Goal: Task Accomplishment & Management: Complete application form

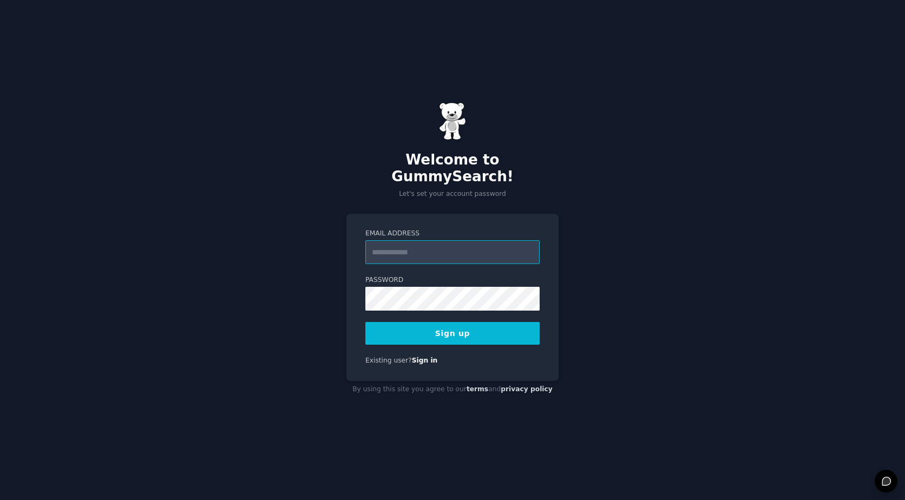
click at [388, 240] on input "Email Address" at bounding box center [453, 252] width 174 height 24
type input "**********"
click at [454, 326] on button "Sign up" at bounding box center [453, 333] width 174 height 23
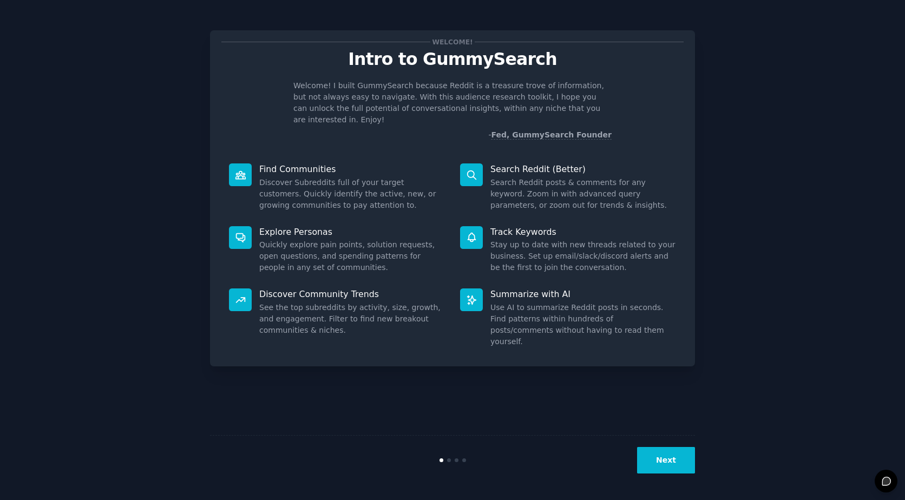
click at [665, 457] on button "Next" at bounding box center [666, 460] width 58 height 27
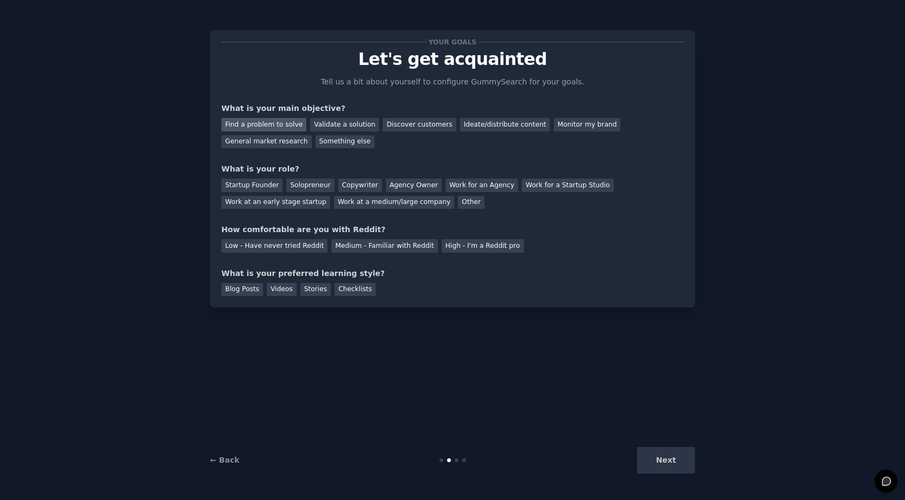
click at [257, 126] on div "Find a problem to solve" at bounding box center [263, 125] width 85 height 14
click at [248, 185] on div "Startup Founder" at bounding box center [251, 186] width 61 height 14
drag, startPoint x: 219, startPoint y: 185, endPoint x: 272, endPoint y: 187, distance: 53.1
click at [272, 187] on div "Your goals Let's get acquainted Tell us a bit about yourself to configure Gummy…" at bounding box center [452, 168] width 485 height 277
drag, startPoint x: 272, startPoint y: 187, endPoint x: 264, endPoint y: 185, distance: 8.8
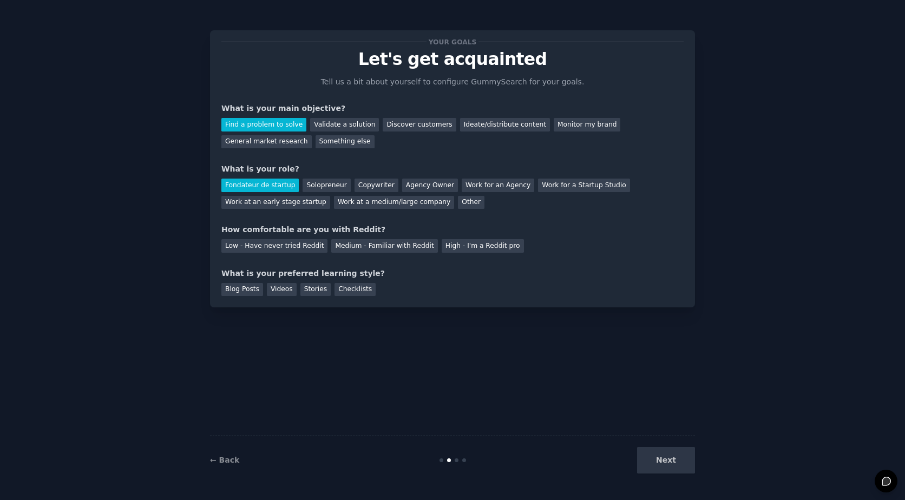
click at [278, 184] on div "Fondateur de startup" at bounding box center [259, 186] width 77 height 14
click at [263, 183] on div "Fondateur de startup" at bounding box center [259, 186] width 77 height 14
click at [265, 185] on div "Fondateur de startup" at bounding box center [259, 186] width 77 height 14
click at [213, 460] on link "← Back" at bounding box center [224, 460] width 29 height 9
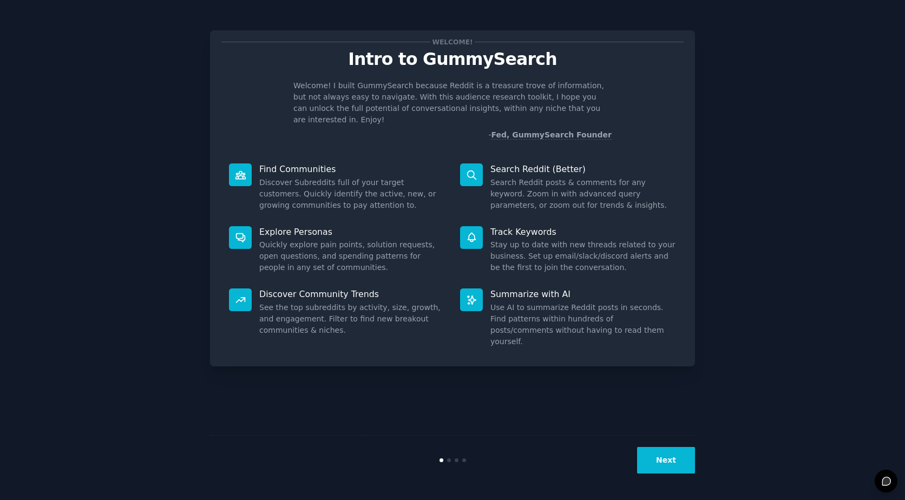
click at [657, 459] on button "Next" at bounding box center [666, 460] width 58 height 27
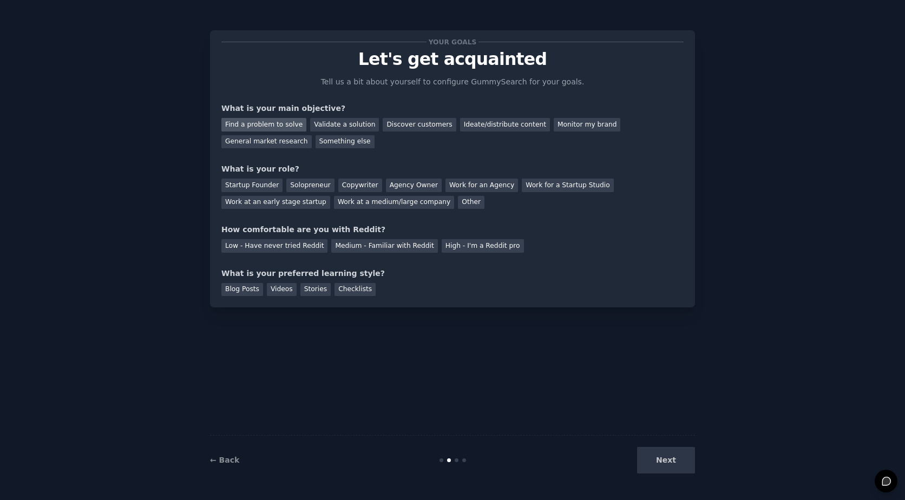
click at [269, 121] on div "Find a problem to solve" at bounding box center [263, 125] width 85 height 14
click at [278, 246] on div "Low - Have never tried Reddit" at bounding box center [274, 246] width 106 height 14
click at [233, 290] on div "Blog Posts" at bounding box center [242, 290] width 42 height 14
click at [669, 461] on div "Next" at bounding box center [614, 460] width 162 height 27
click at [458, 203] on div "Other" at bounding box center [471, 203] width 27 height 14
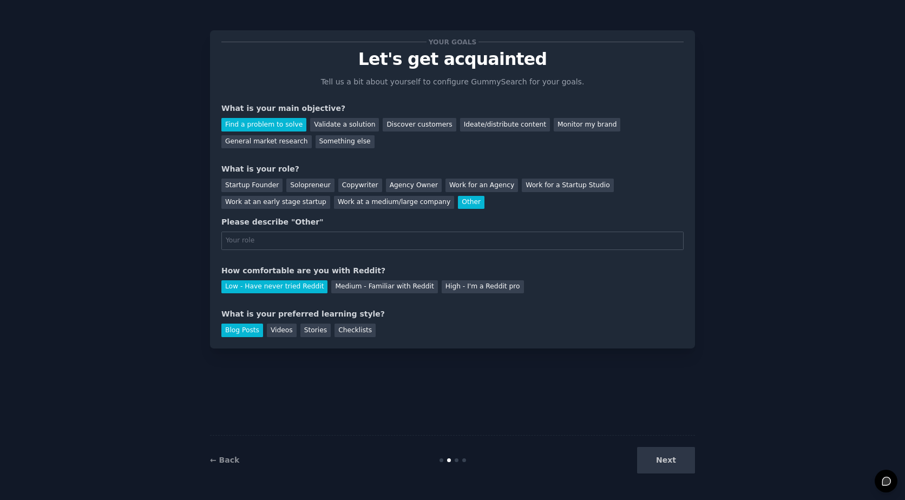
click at [458, 200] on div "Other" at bounding box center [471, 203] width 27 height 14
click at [334, 204] on div "Work at a medium/large company" at bounding box center [394, 203] width 120 height 14
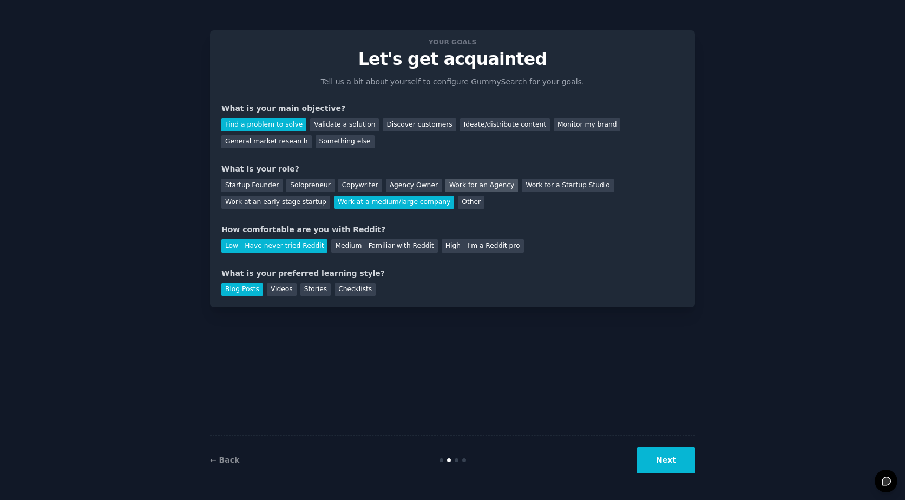
click at [451, 186] on div "Work for an Agency" at bounding box center [482, 186] width 73 height 14
click at [402, 183] on div "Agency Owner" at bounding box center [414, 186] width 56 height 14
click at [350, 183] on div "Copywriter" at bounding box center [360, 186] width 44 height 14
click at [303, 186] on div "Solopreneur" at bounding box center [310, 186] width 48 height 14
click at [665, 460] on button "Next" at bounding box center [666, 460] width 58 height 27
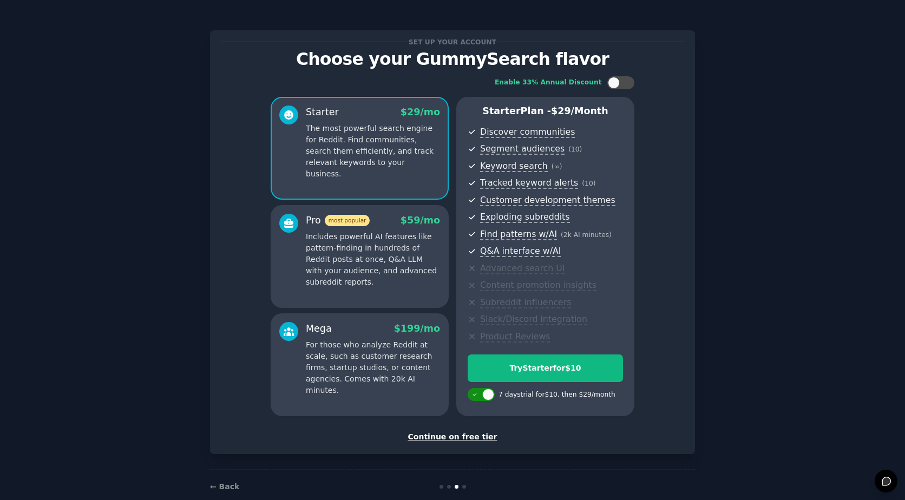
click at [474, 392] on icon at bounding box center [475, 395] width 6 height 6
checkbox input "false"
